Goal: Task Accomplishment & Management: Use online tool/utility

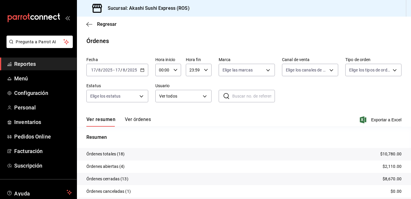
scroll to position [33, 0]
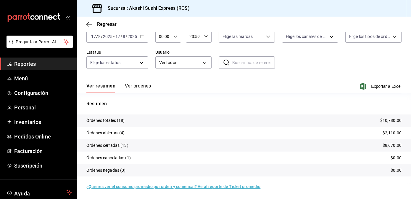
click at [37, 64] on span "Reportes" at bounding box center [43, 64] width 58 height 8
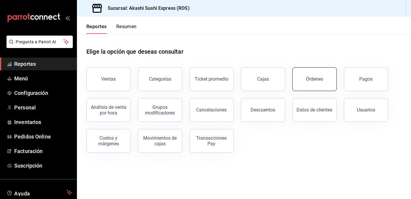
click at [302, 79] on button "Órdenes" at bounding box center [314, 79] width 44 height 24
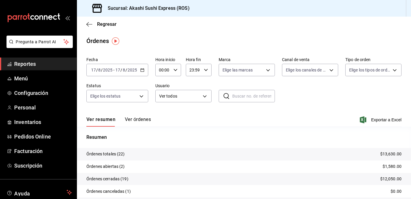
click at [137, 122] on button "Ver órdenes" at bounding box center [138, 121] width 26 height 10
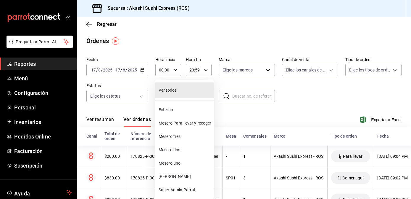
click at [199, 94] on body "Pregunta a Parrot AI Reportes Menú Configuración Personal Inventarios Pedidos O…" at bounding box center [205, 99] width 411 height 199
click at [178, 152] on span "Mesero dos" at bounding box center [185, 149] width 53 height 6
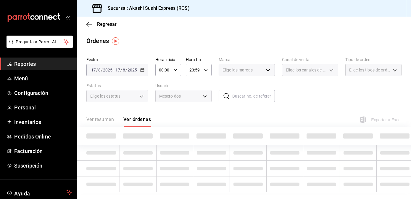
type input "1a396576-9f9c-4cd2-8107-c75e5ad1c36a"
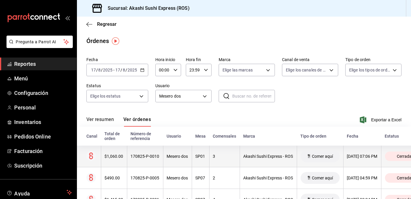
scroll to position [28, 0]
